Goal: Transaction & Acquisition: Download file/media

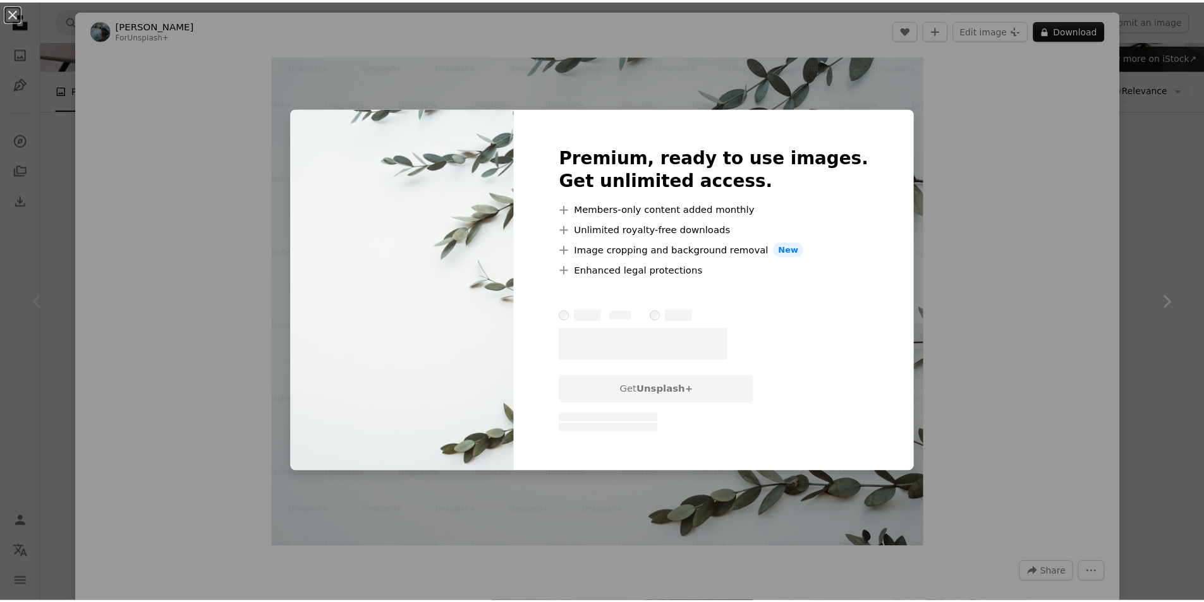
scroll to position [126, 0]
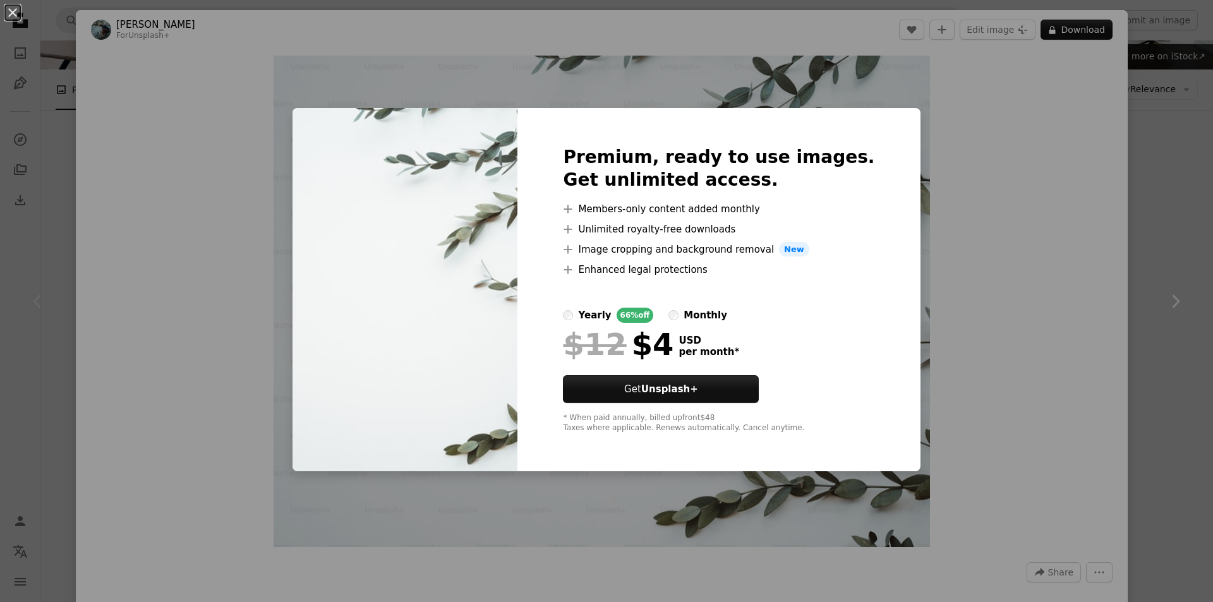
click at [1058, 449] on div "An X shape Premium, ready to use images. Get unlimited access. A plus sign Memb…" at bounding box center [606, 301] width 1213 height 602
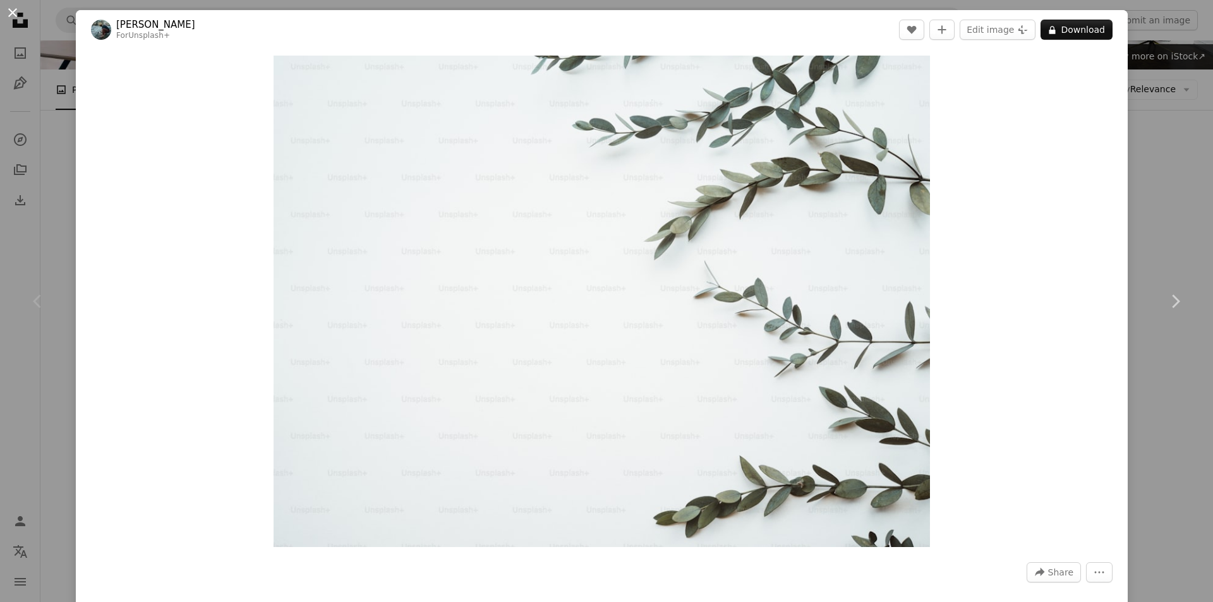
click at [8, 16] on button "An X shape" at bounding box center [12, 12] width 15 height 15
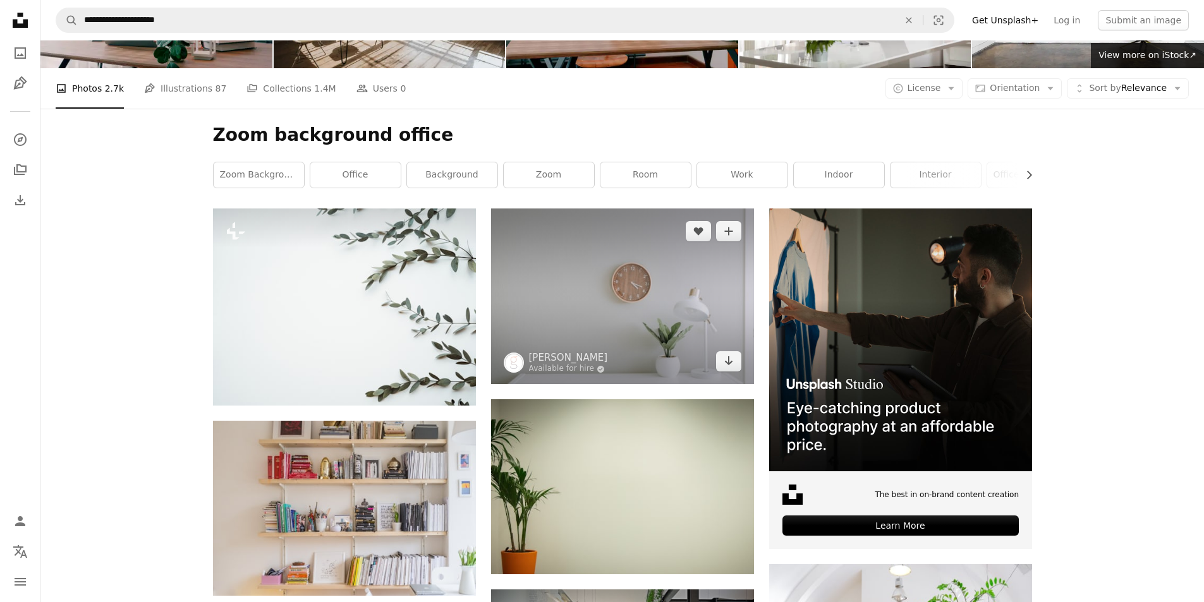
click at [640, 325] on img at bounding box center [622, 297] width 263 height 176
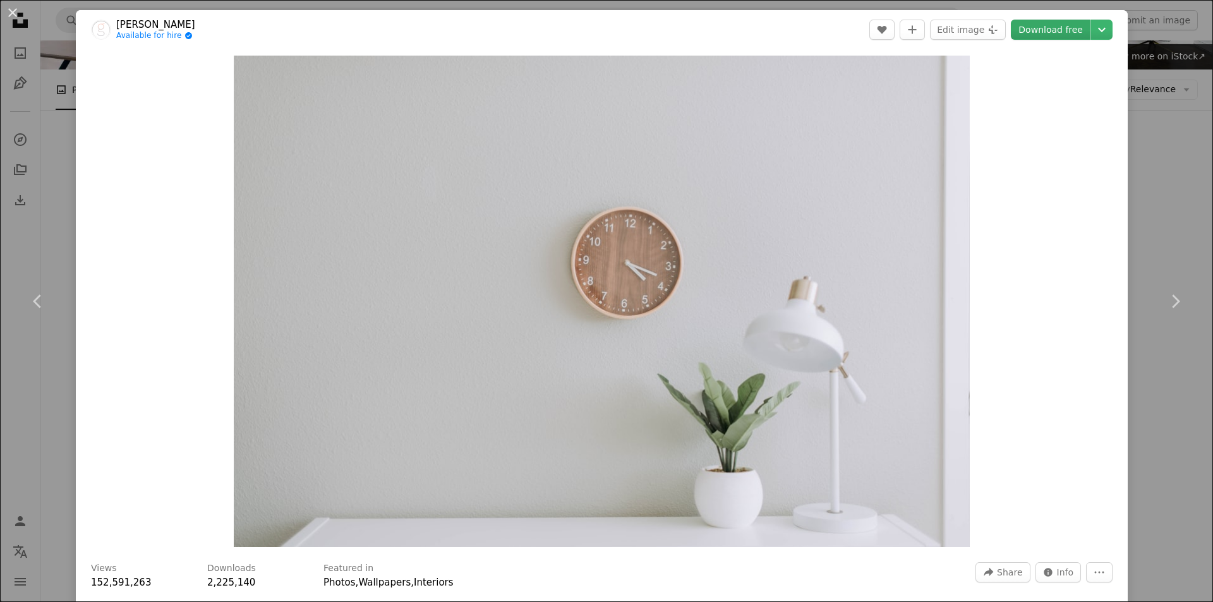
click at [1036, 35] on link "Download free" at bounding box center [1051, 30] width 80 height 20
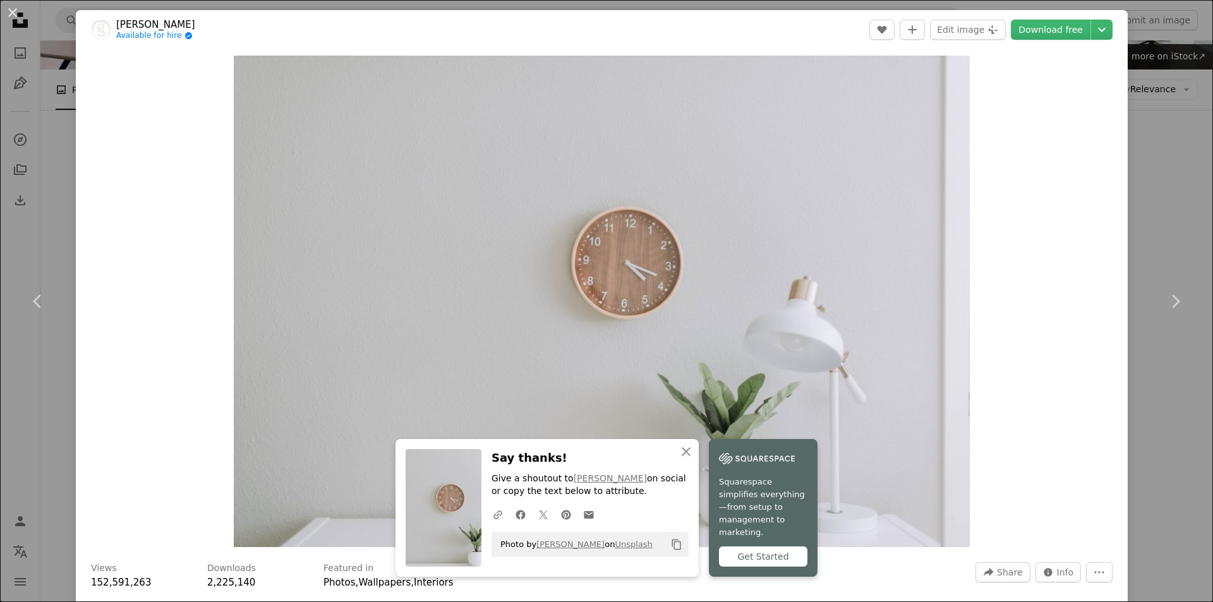
click at [12, 15] on button "An X shape" at bounding box center [12, 12] width 15 height 15
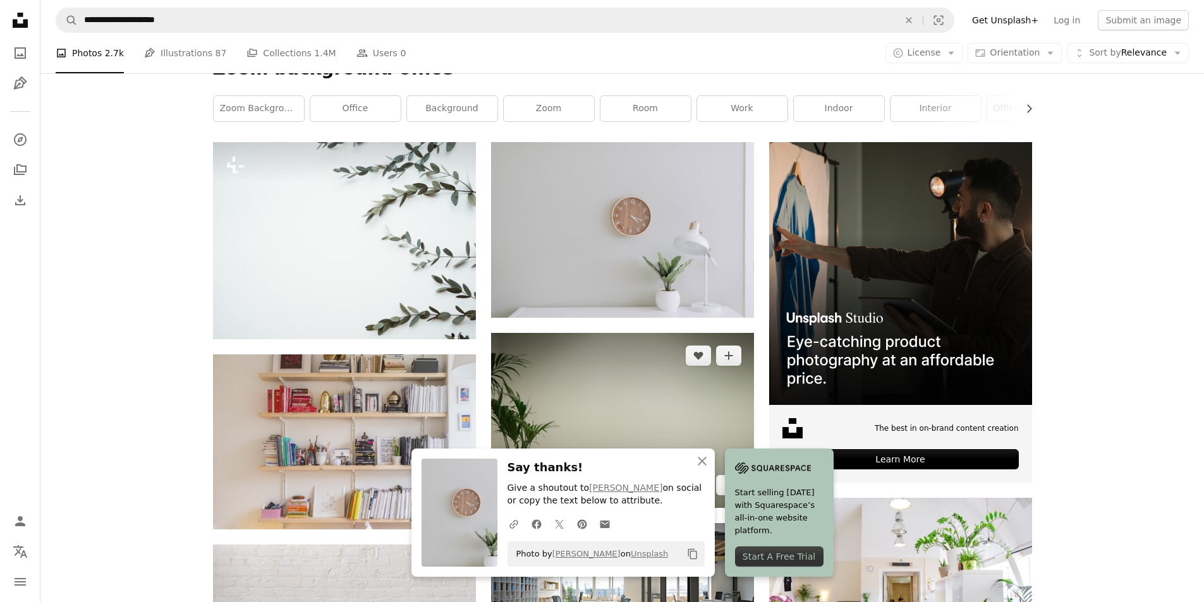
scroll to position [379, 0]
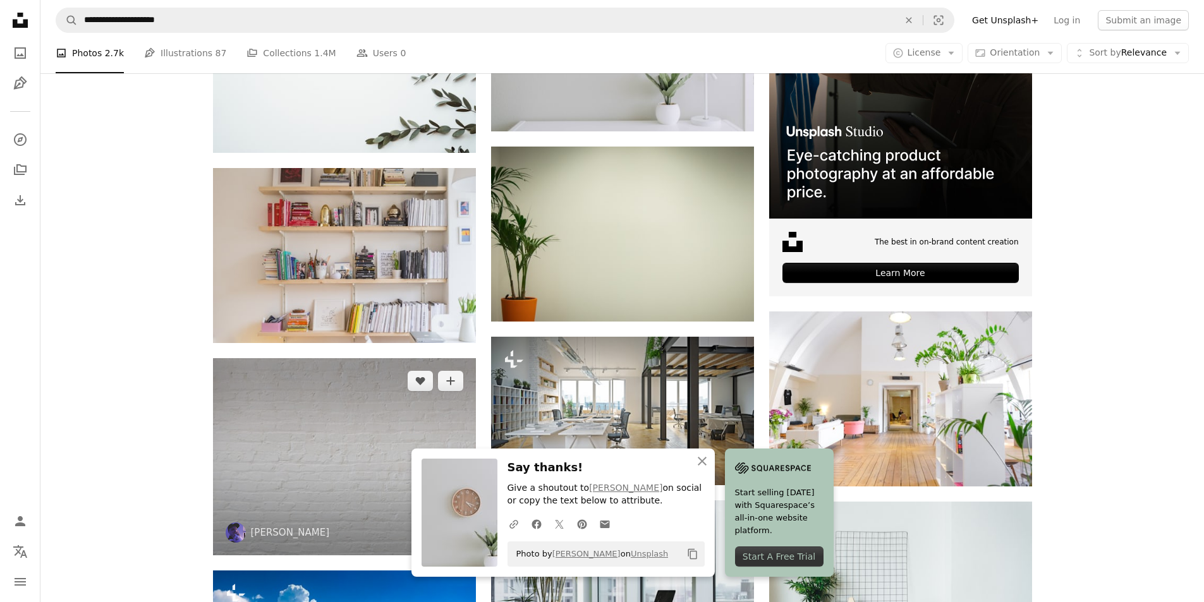
click at [338, 434] on img at bounding box center [344, 456] width 263 height 197
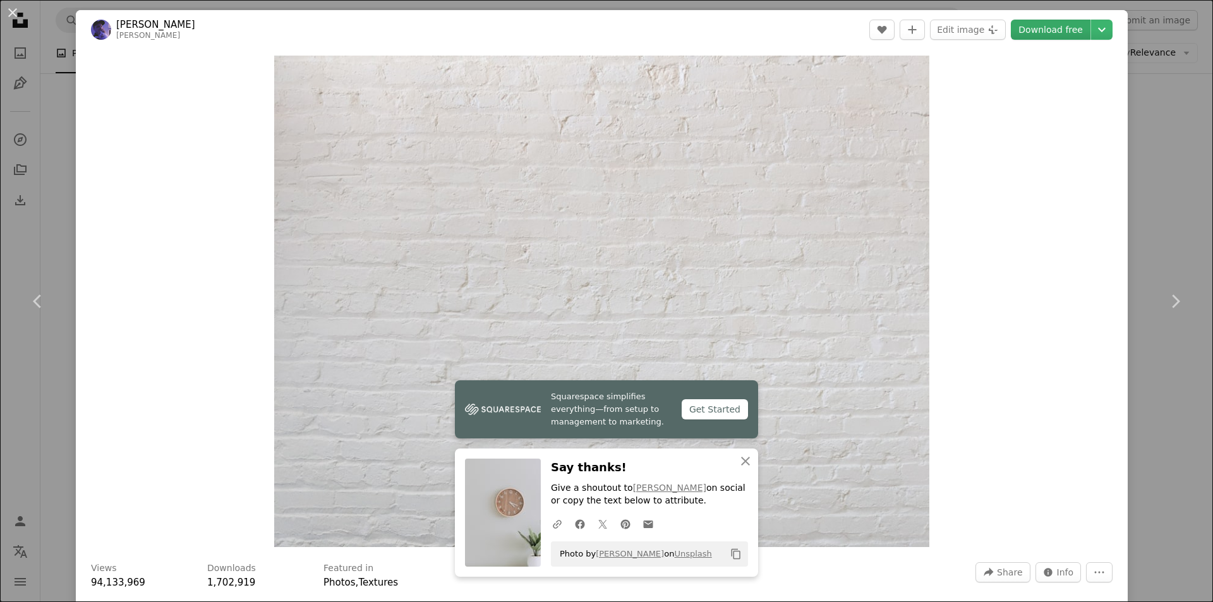
click at [1033, 27] on link "Download free" at bounding box center [1051, 30] width 80 height 20
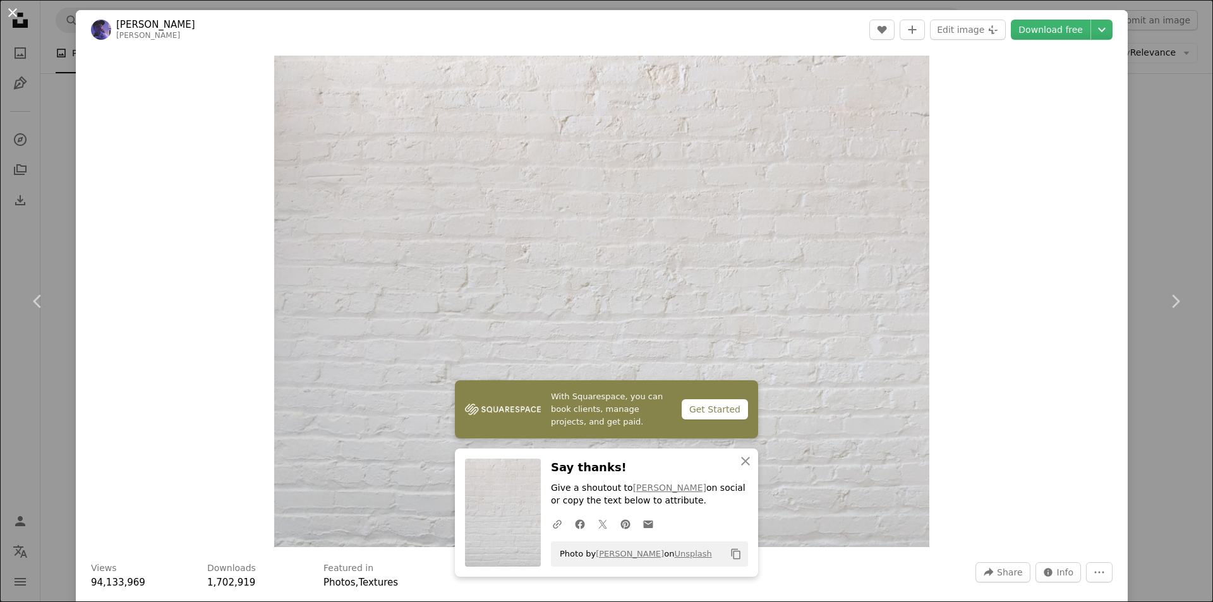
click at [13, 9] on button "An X shape" at bounding box center [12, 12] width 15 height 15
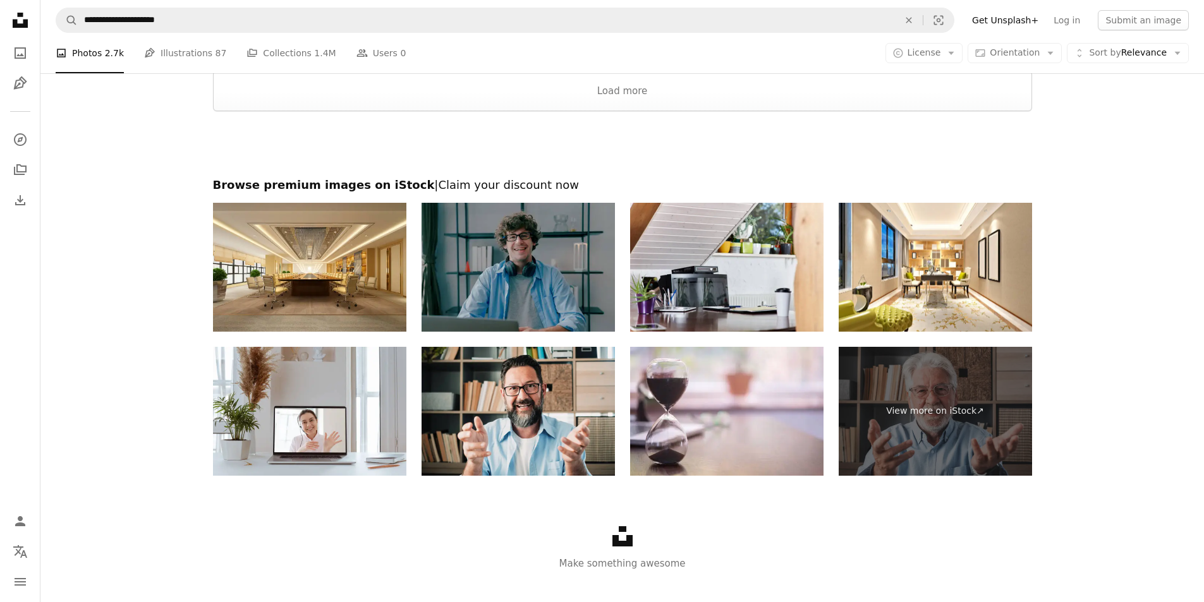
scroll to position [1769, 0]
